Goal: Task Accomplishment & Management: Complete application form

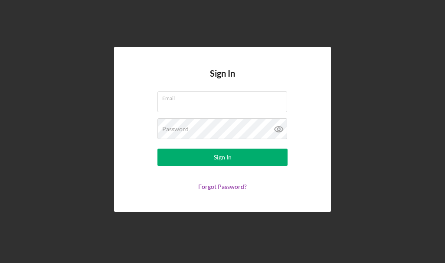
type input "[EMAIL_ADDRESS][DOMAIN_NAME]"
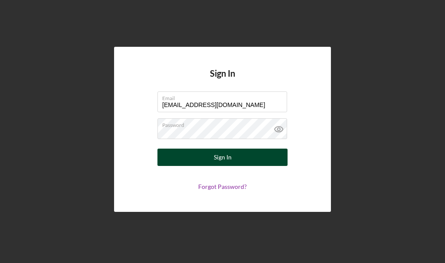
click at [229, 155] on div "Sign In" at bounding box center [223, 157] width 18 height 17
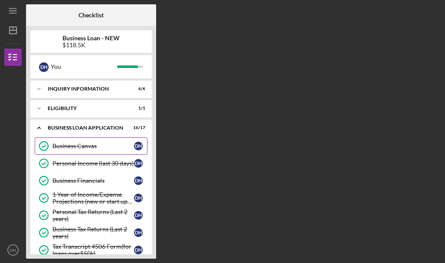
click at [89, 149] on div "Business Canvas" at bounding box center [94, 146] width 82 height 7
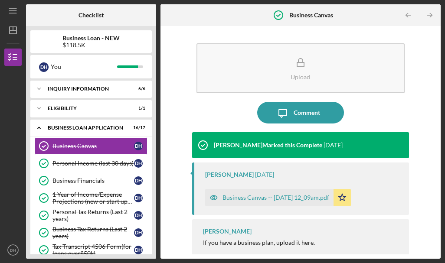
click at [247, 198] on div "Business Canvas -- [DATE] 12_09am.pdf" at bounding box center [276, 197] width 107 height 7
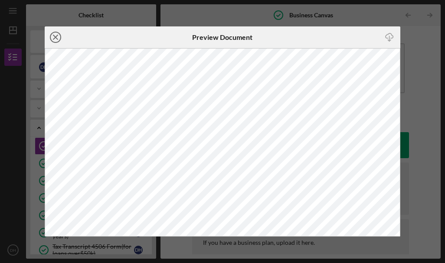
click at [56, 39] on icon "Icon/Close" at bounding box center [56, 37] width 22 height 22
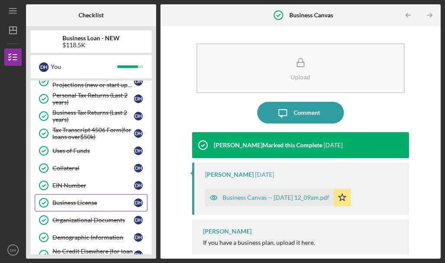
scroll to position [148, 0]
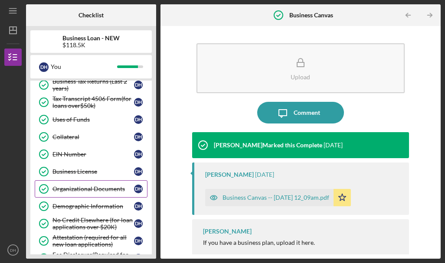
click at [82, 194] on link "Organizational Documents Organizational Documents D H" at bounding box center [91, 189] width 113 height 17
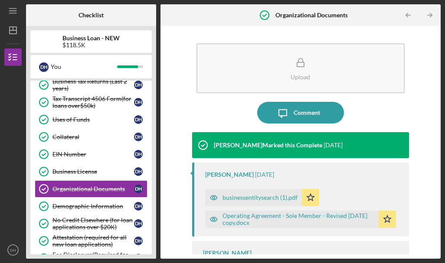
click at [255, 213] on div "Operating Agreement - Sole Member - Revised [DATE] copy.docx" at bounding box center [299, 220] width 152 height 14
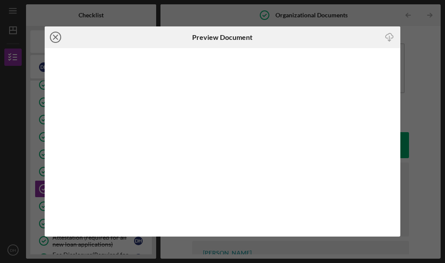
click at [55, 41] on icon "Icon/Close" at bounding box center [56, 37] width 22 height 22
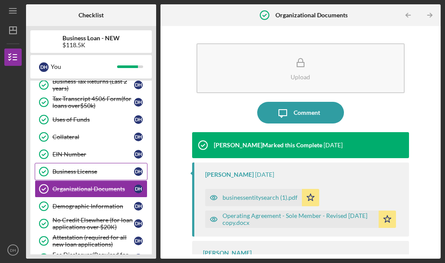
click at [65, 173] on div "Business License" at bounding box center [94, 171] width 82 height 7
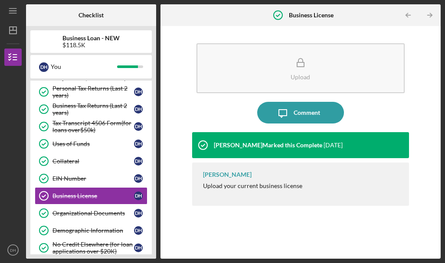
scroll to position [159, 0]
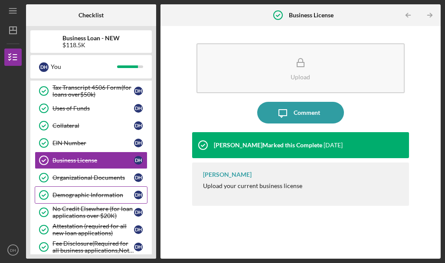
click at [80, 194] on div "Demographic Information" at bounding box center [94, 195] width 82 height 7
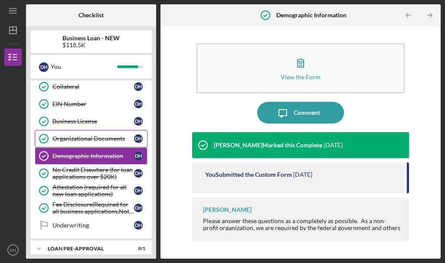
scroll to position [199, 0]
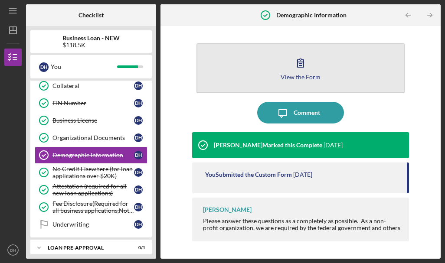
click at [293, 54] on icon "button" at bounding box center [301, 63] width 22 height 22
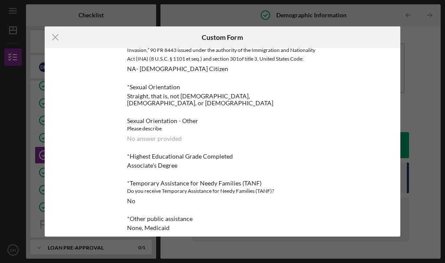
scroll to position [550, 0]
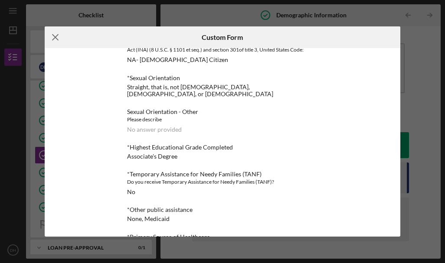
click at [50, 40] on icon "Icon/Menu Close" at bounding box center [56, 37] width 22 height 22
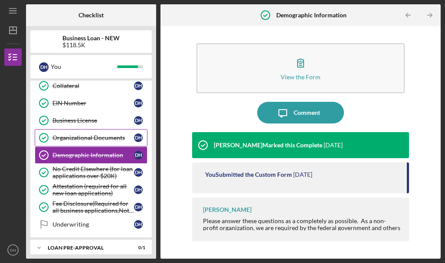
click at [83, 140] on div "Organizational Documents" at bounding box center [94, 138] width 82 height 7
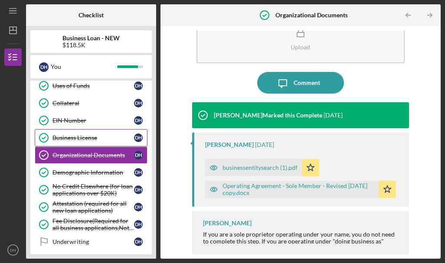
scroll to position [179, 0]
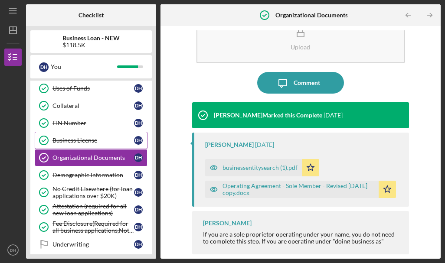
click at [89, 128] on link "EIN Number EIN Number D H" at bounding box center [91, 123] width 113 height 17
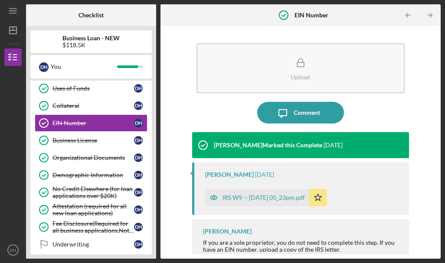
drag, startPoint x: 89, startPoint y: 128, endPoint x: 249, endPoint y: 195, distance: 173.4
click at [249, 195] on div "Checklist Business Loan - NEW $118.5K D H You Icon/Expander INQUIRY INFORMATION…" at bounding box center [233, 131] width 415 height 255
click at [249, 195] on div "IRS W9 -- [DATE] 05_23pm.pdf" at bounding box center [264, 197] width 82 height 7
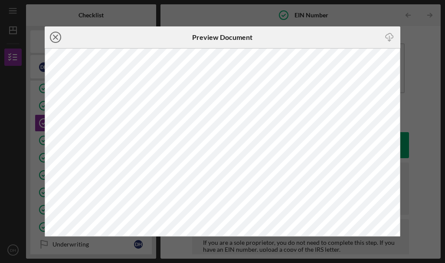
click at [54, 37] on icon "Icon/Close" at bounding box center [56, 37] width 22 height 22
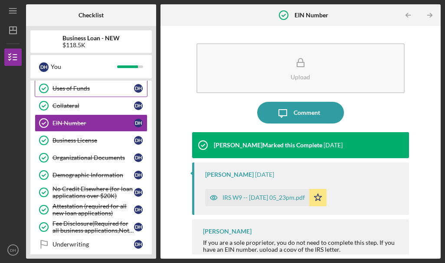
click at [68, 88] on div "Uses of Funds" at bounding box center [94, 88] width 82 height 7
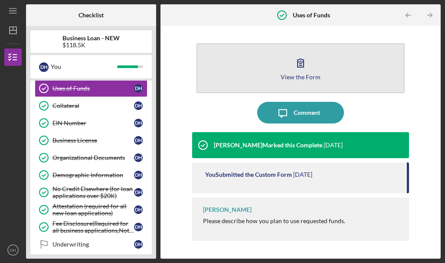
click at [281, 68] on button "View the Form Form" at bounding box center [301, 68] width 209 height 50
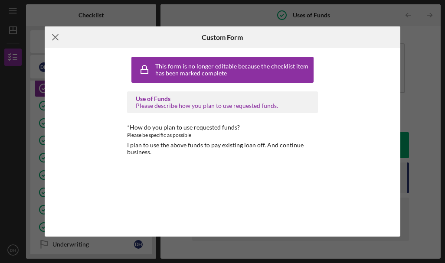
click at [59, 36] on icon "Icon/Menu Close" at bounding box center [56, 37] width 22 height 22
click at [59, 36] on div "Business Loan - NEW $118.5K" at bounding box center [91, 42] width 122 height 14
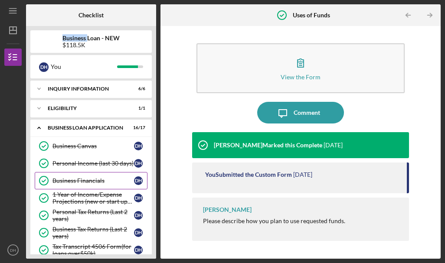
click at [90, 184] on div "Business Financials" at bounding box center [94, 181] width 82 height 7
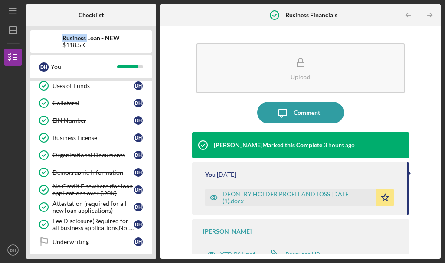
scroll to position [245, 0]
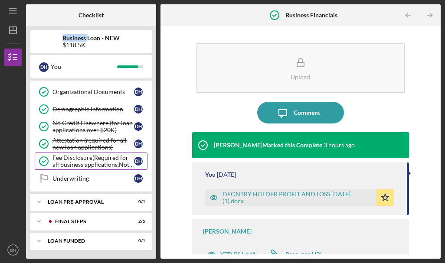
click at [98, 157] on div "Fee Disclosure(Required for all business applications,Not needed for Contractor…" at bounding box center [94, 162] width 82 height 14
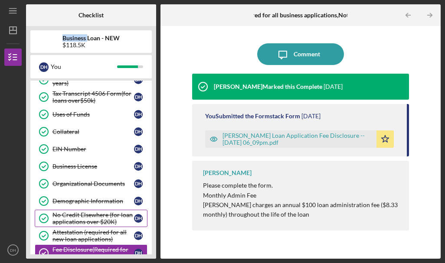
scroll to position [153, 0]
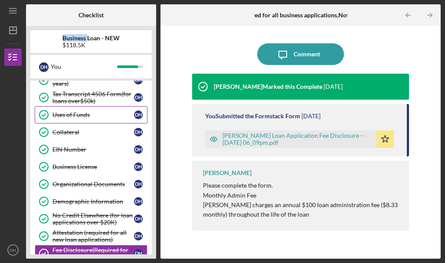
click at [97, 117] on div "Uses of Funds" at bounding box center [94, 115] width 82 height 7
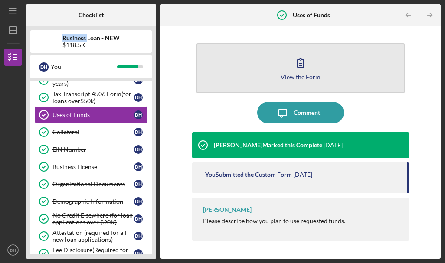
click at [309, 64] on icon "button" at bounding box center [301, 63] width 22 height 22
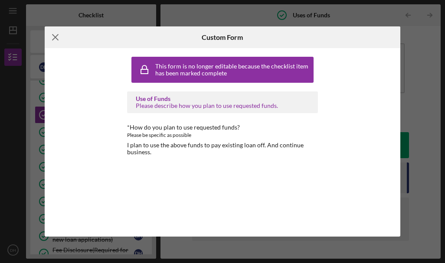
drag, startPoint x: 95, startPoint y: 36, endPoint x: 50, endPoint y: 39, distance: 44.8
click at [50, 39] on div "Icon/Menu Close" at bounding box center [104, 37] width 119 height 22
click at [57, 41] on icon "Icon/Menu Close" at bounding box center [56, 37] width 22 height 22
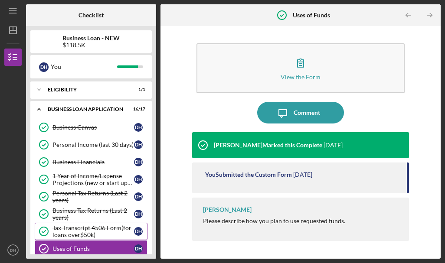
scroll to position [15, 0]
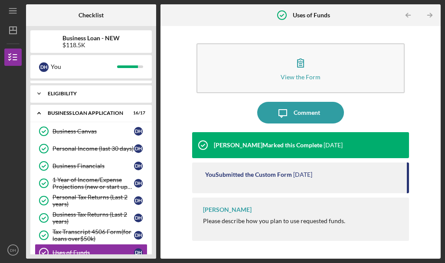
click at [89, 95] on div "ELIGIBILITY" at bounding box center [94, 93] width 93 height 5
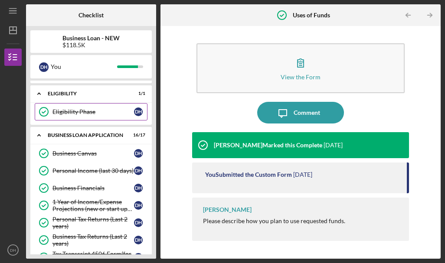
click at [90, 111] on div "Eligibility Phase" at bounding box center [94, 112] width 82 height 7
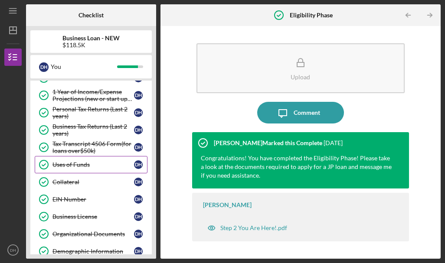
scroll to position [127, 0]
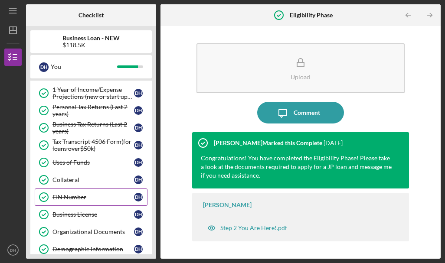
click at [94, 200] on div "EIN Number" at bounding box center [94, 197] width 82 height 7
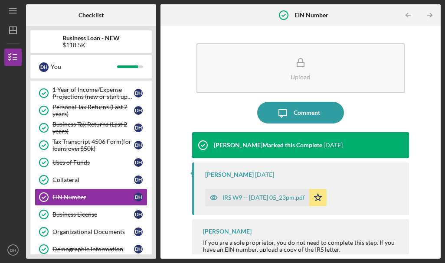
click at [247, 198] on div "IRS W9 -- [DATE] 05_23pm.pdf" at bounding box center [264, 197] width 82 height 7
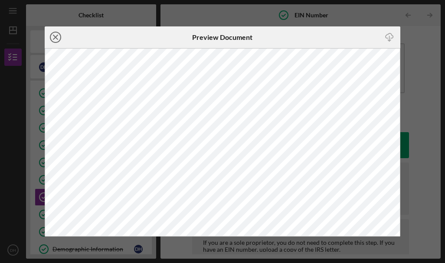
click at [49, 36] on icon "Icon/Close" at bounding box center [56, 37] width 22 height 22
